Goal: Task Accomplishment & Management: Complete application form

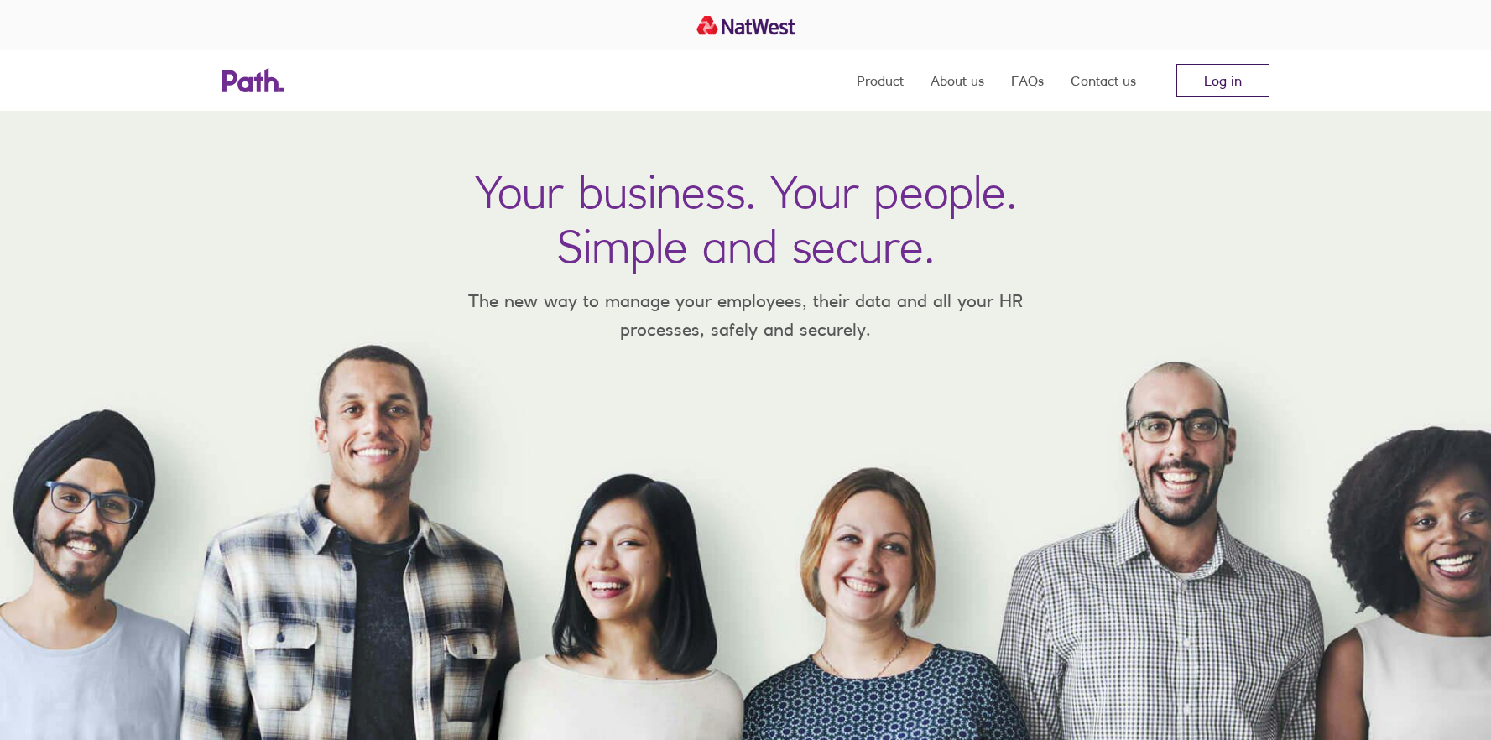
drag, startPoint x: 1221, startPoint y: 81, endPoint x: 1176, endPoint y: 81, distance: 45.3
click at [1221, 81] on link "Log in" at bounding box center [1223, 81] width 93 height 34
click at [1231, 76] on link "Log in" at bounding box center [1223, 81] width 93 height 34
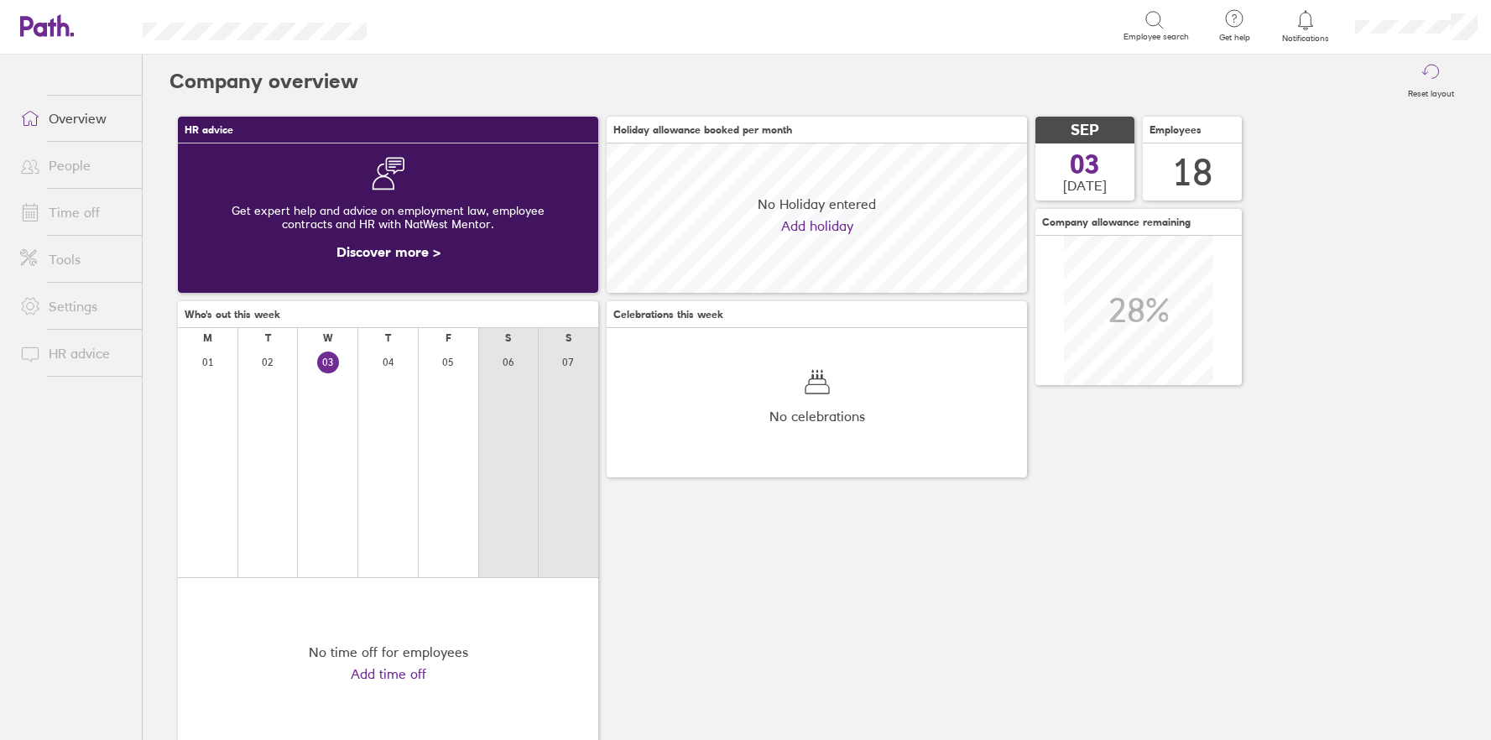
scroll to position [149, 421]
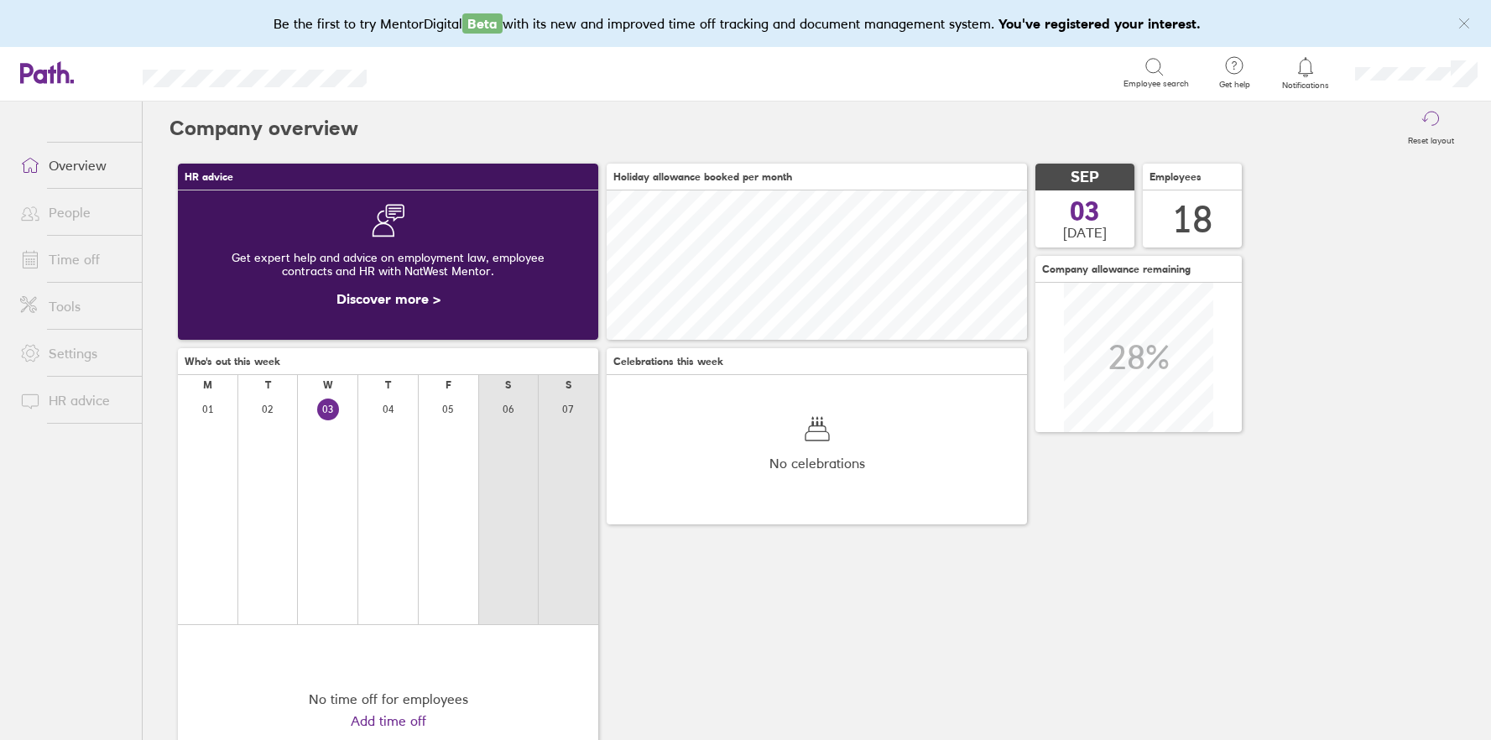
click at [71, 252] on link "Time off" at bounding box center [74, 260] width 135 height 34
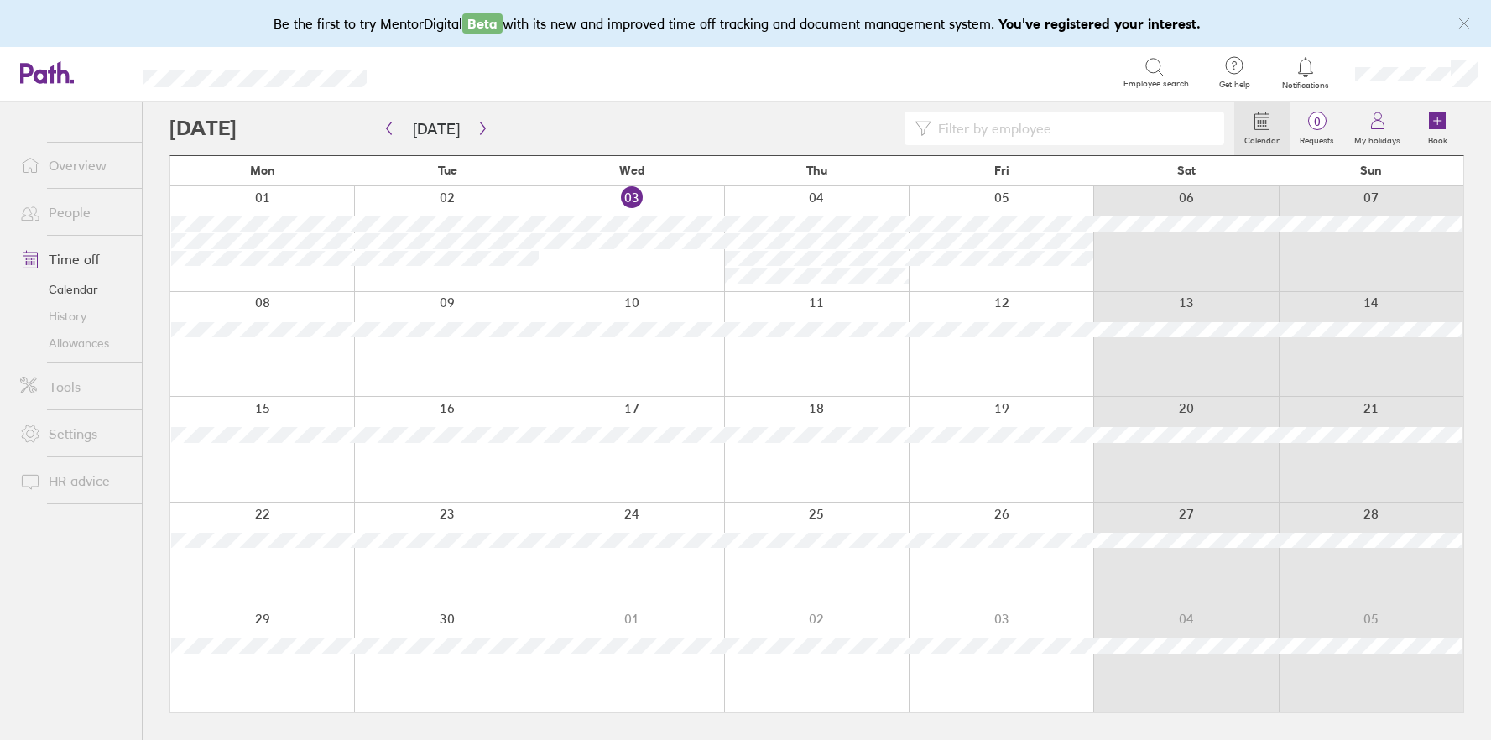
click at [646, 260] on div at bounding box center [632, 238] width 185 height 105
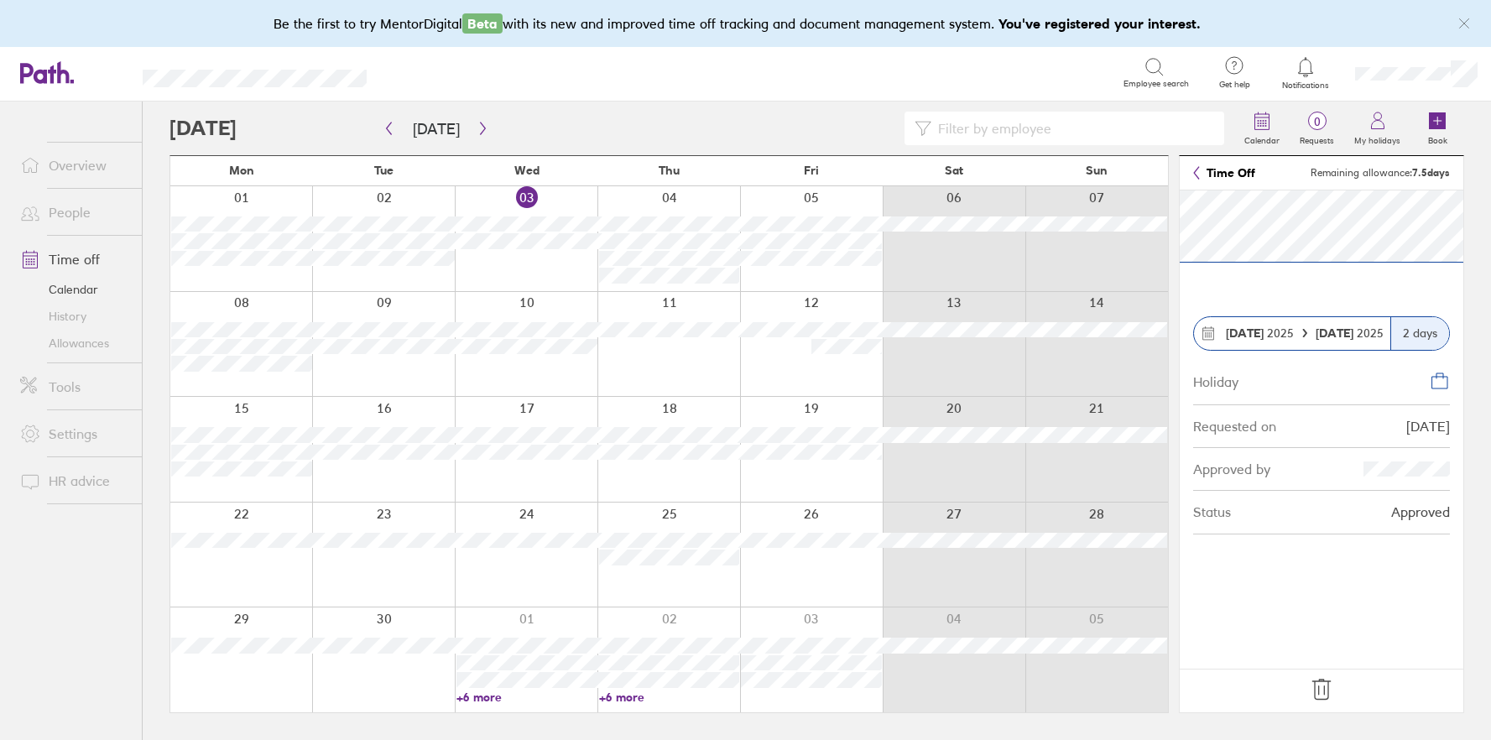
click at [560, 257] on div at bounding box center [526, 238] width 143 height 105
click at [559, 257] on div at bounding box center [526, 238] width 143 height 105
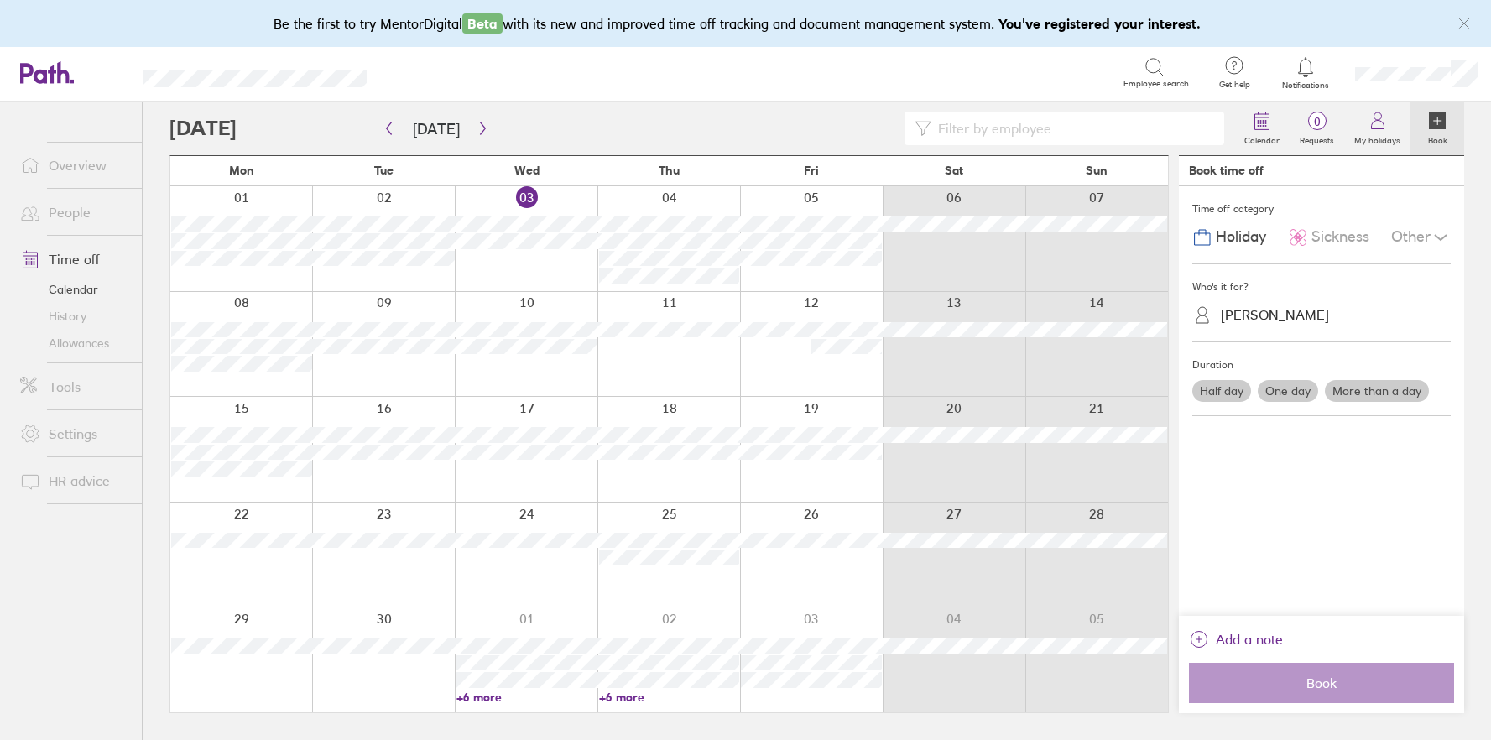
click at [1330, 235] on span "Sickness" at bounding box center [1341, 237] width 58 height 18
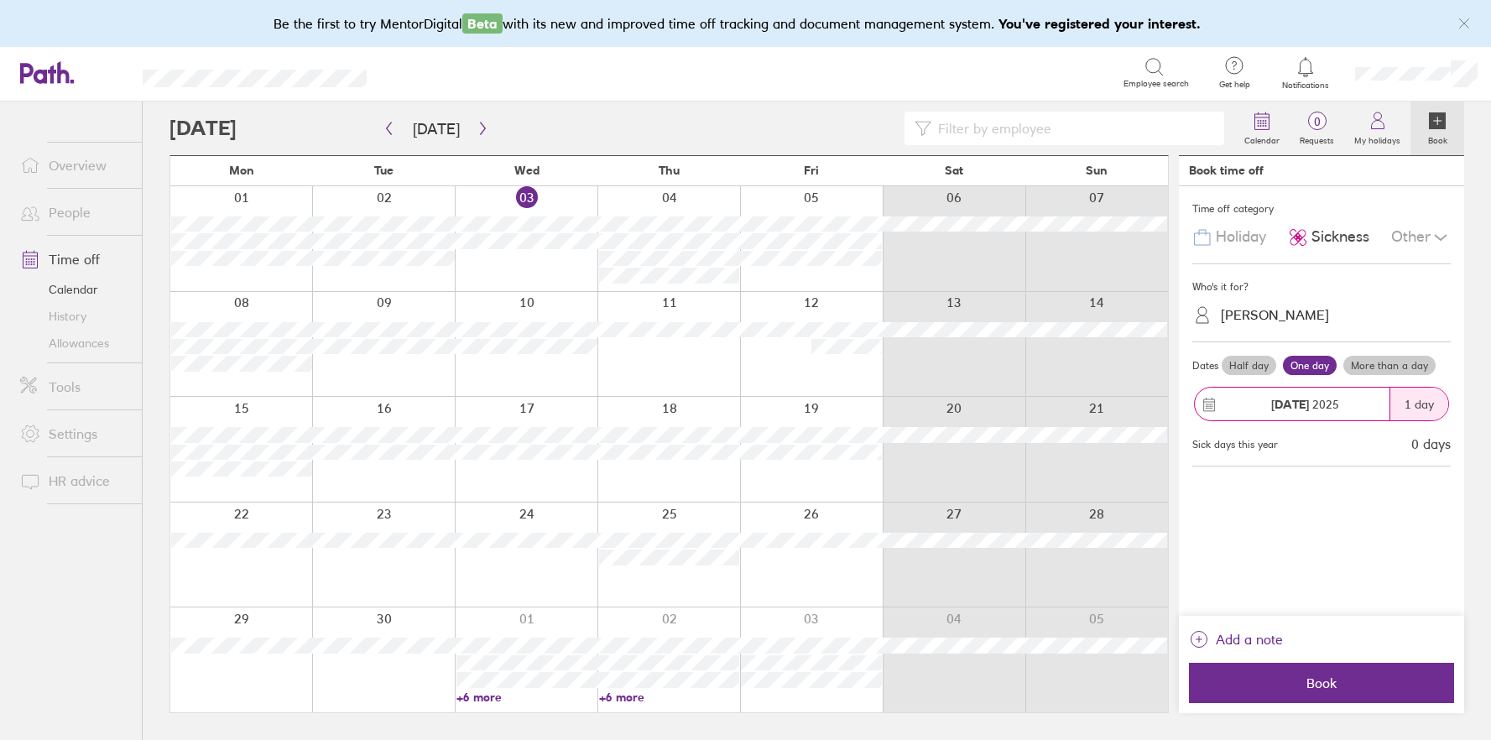
click at [1269, 312] on div "[PERSON_NAME]" at bounding box center [1275, 315] width 108 height 16
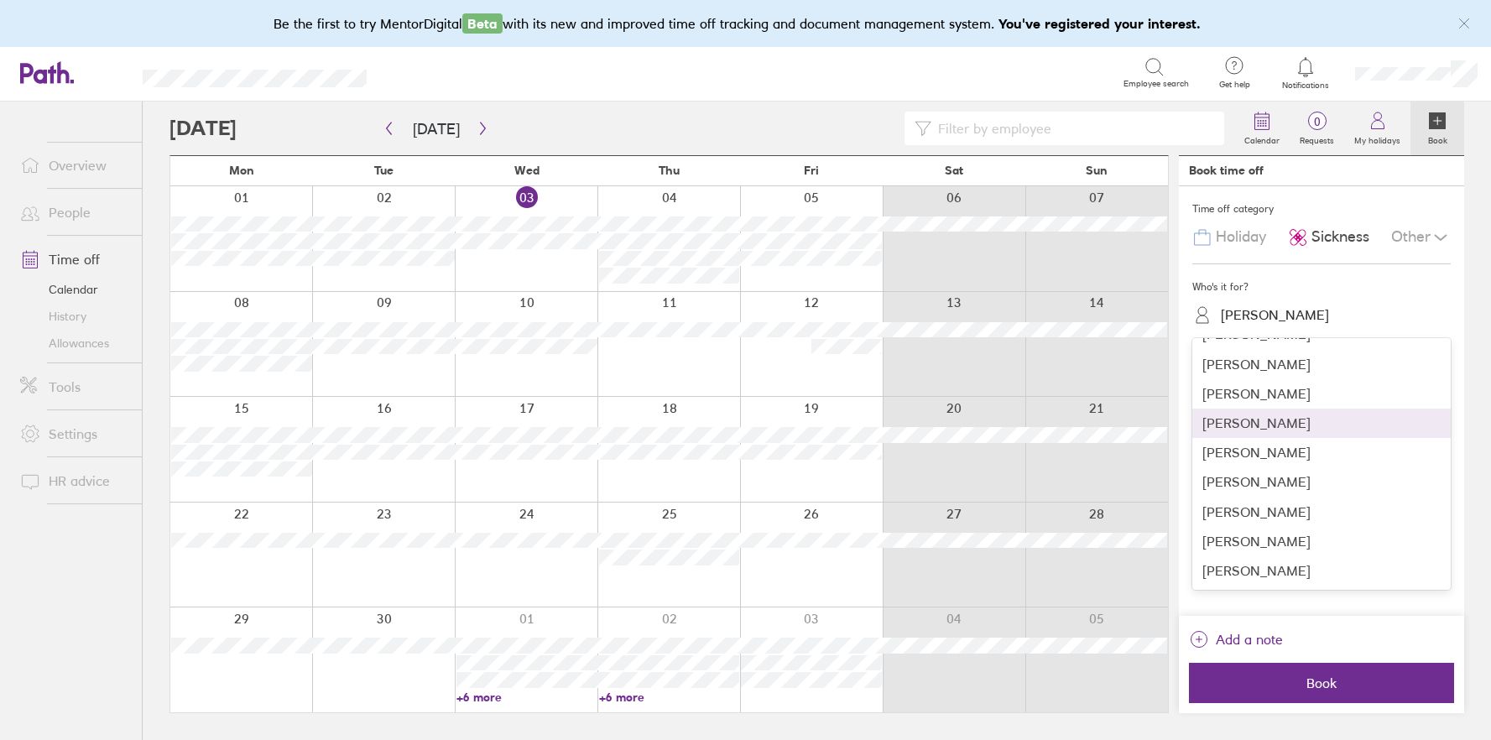
scroll to position [287, 0]
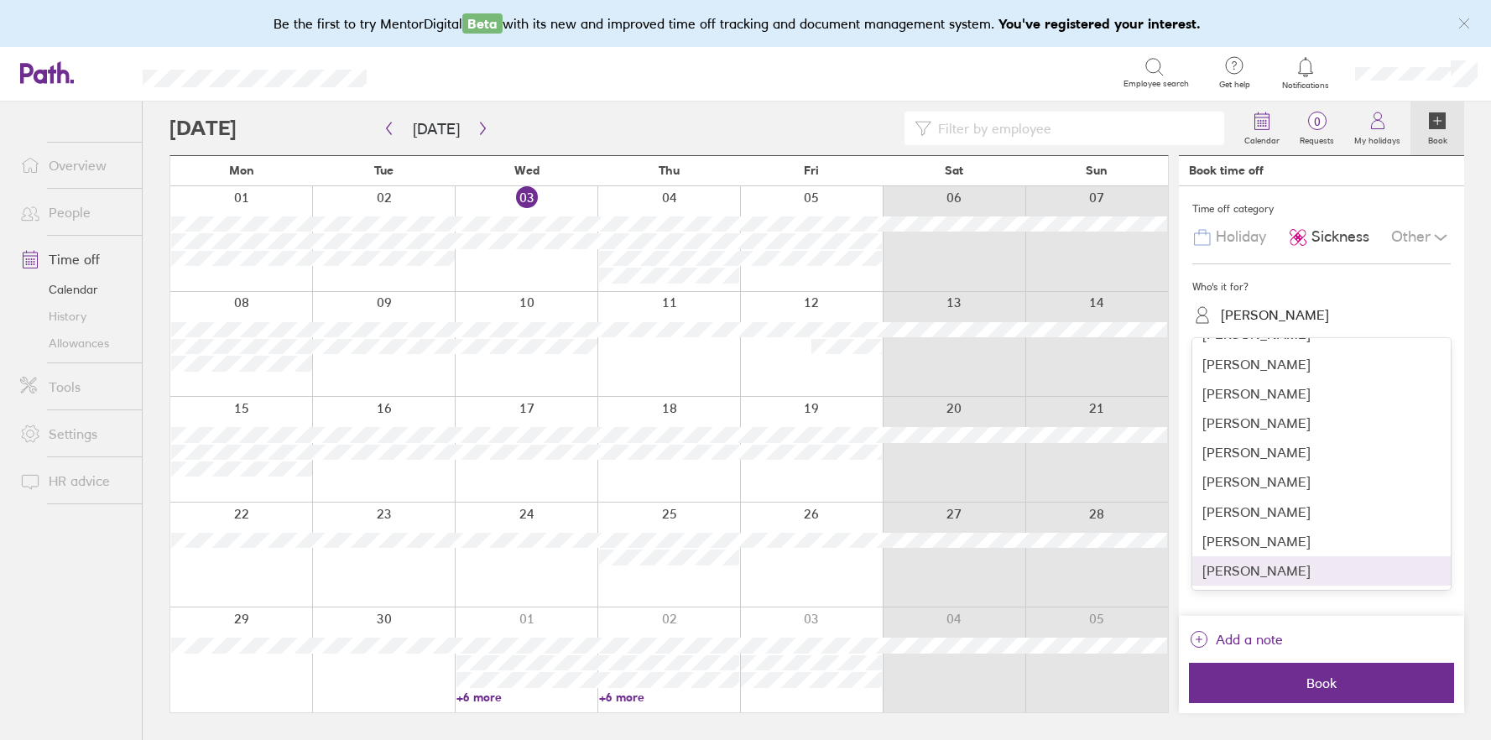
click at [1279, 570] on div "[PERSON_NAME]" at bounding box center [1322, 570] width 259 height 29
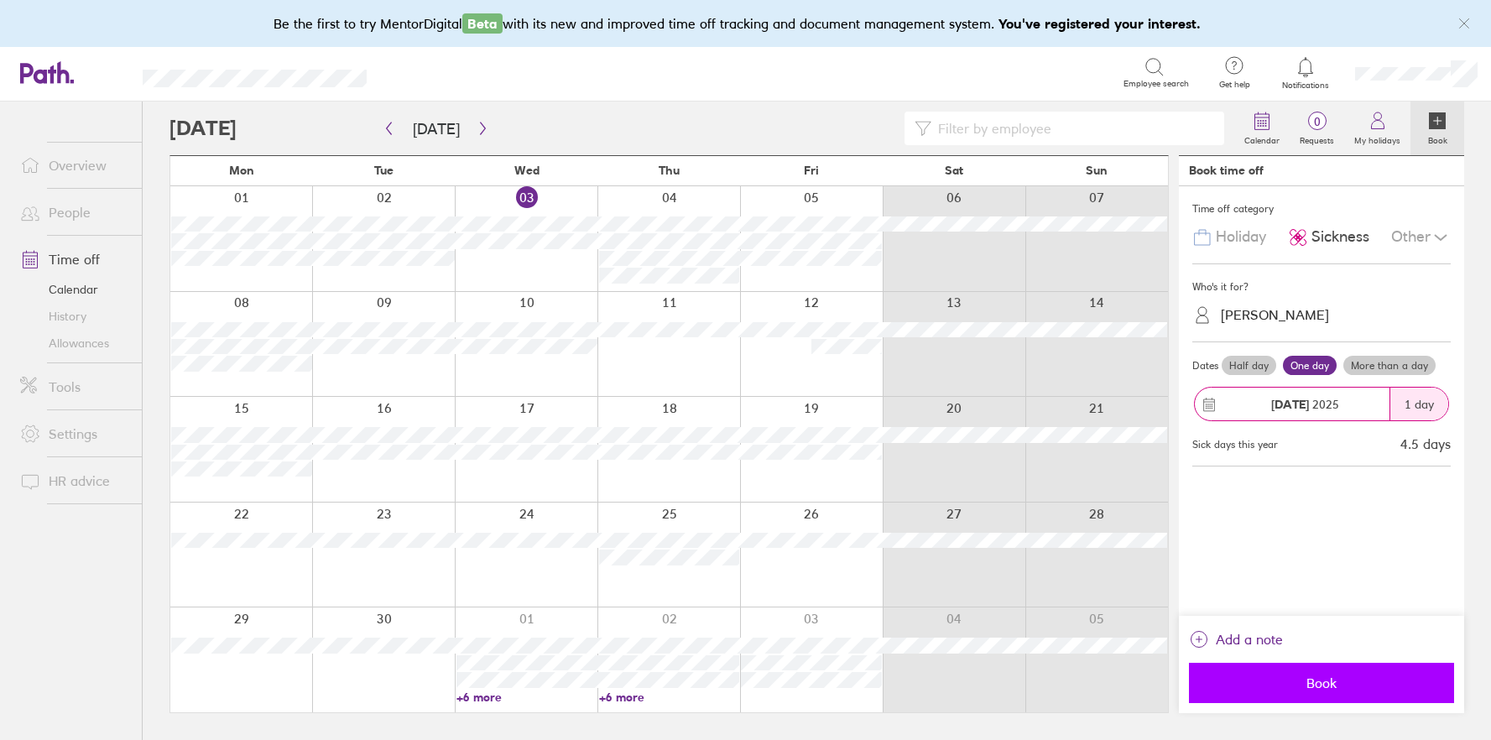
click at [1321, 687] on span "Book" at bounding box center [1322, 683] width 242 height 15
